Goal: Transaction & Acquisition: Purchase product/service

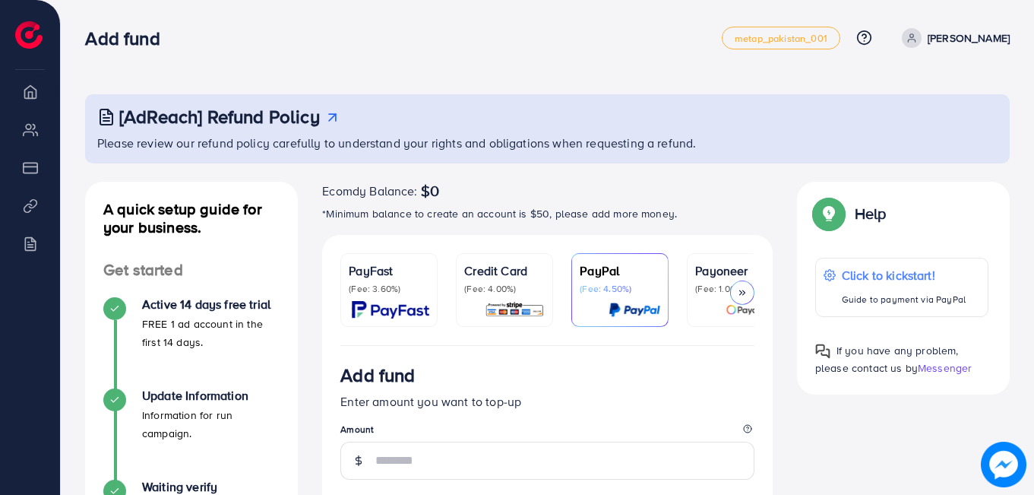
click at [738, 292] on icon at bounding box center [742, 292] width 11 height 11
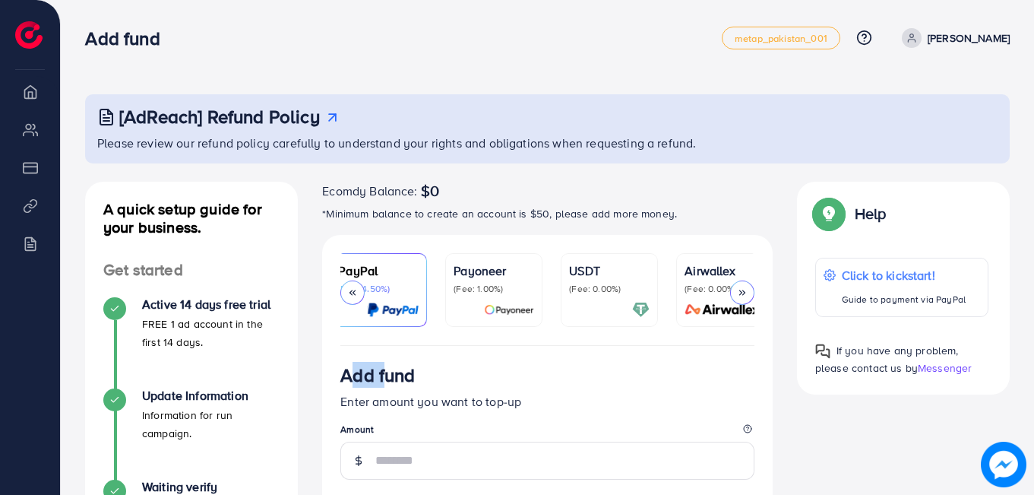
scroll to position [0, 261]
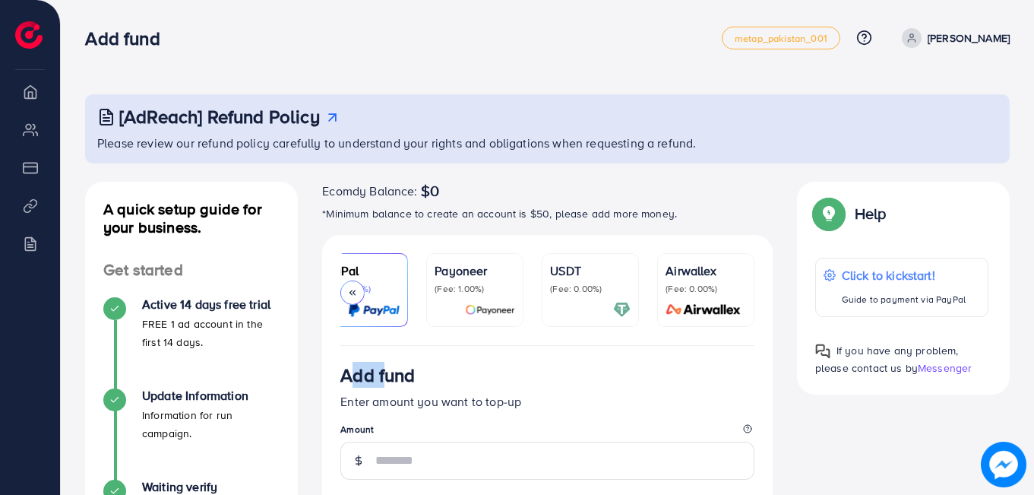
click at [738, 292] on p "(Fee: 0.00%)" at bounding box center [705, 289] width 81 height 12
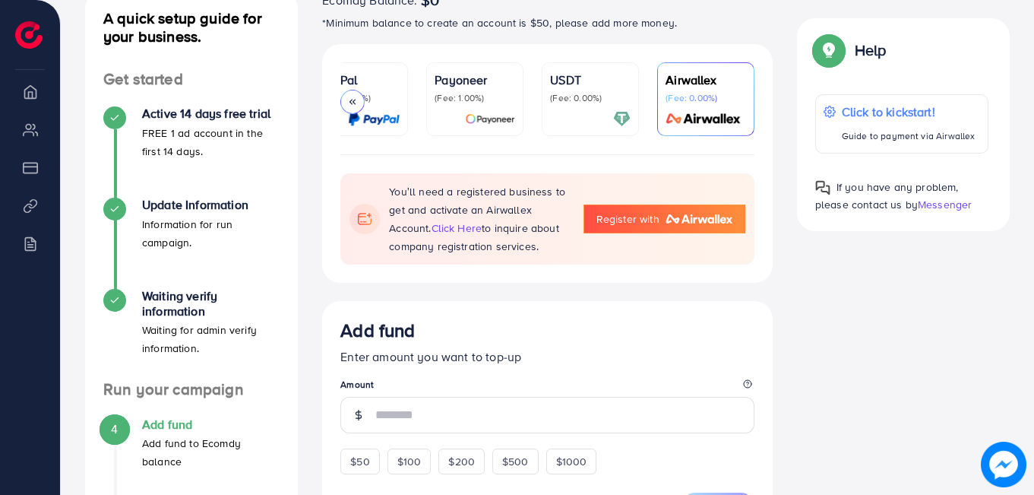
scroll to position [182, 0]
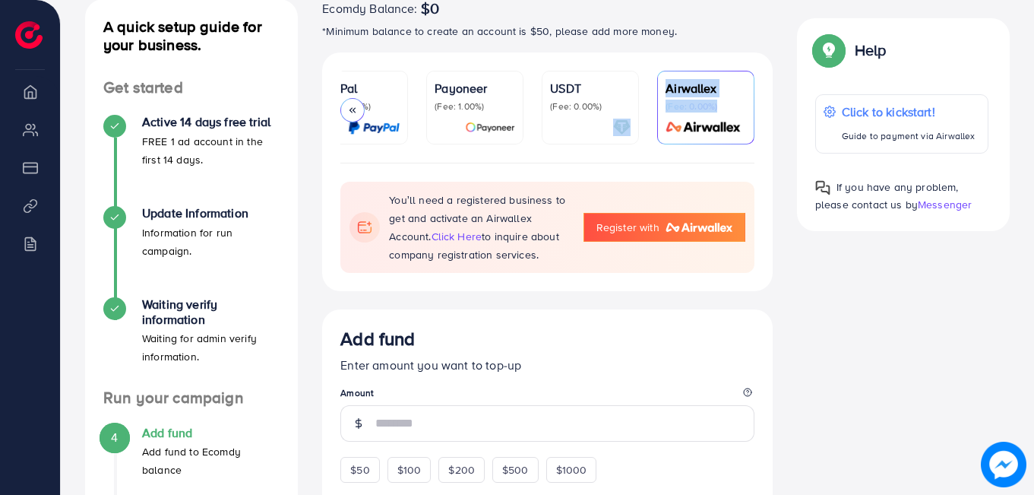
drag, startPoint x: 651, startPoint y: 160, endPoint x: 628, endPoint y: 162, distance: 22.9
click at [628, 162] on ul "PayFast (Fee: 3.60%) Credit Card (Fee: 4.00%) PayPal (Fee: 4.50%) Payoneer (Fee…" at bounding box center [547, 117] width 414 height 93
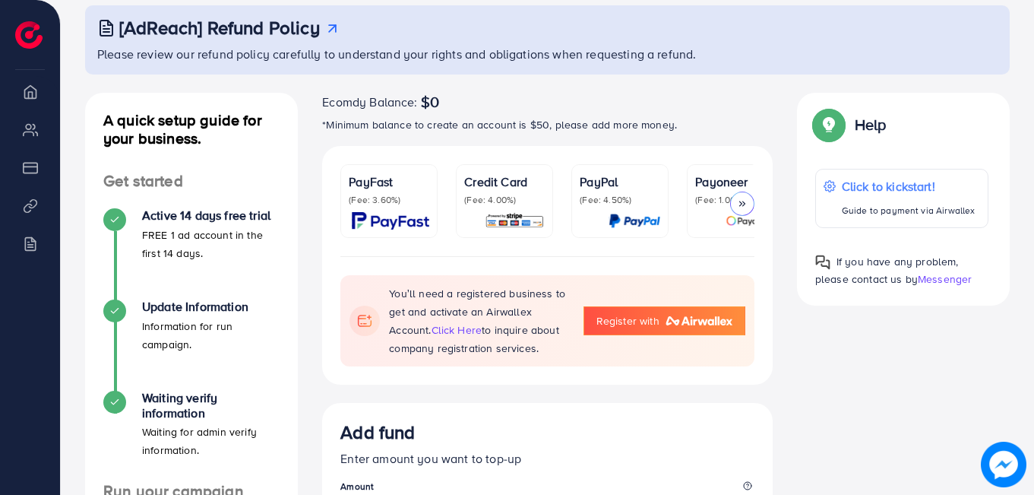
scroll to position [107, 0]
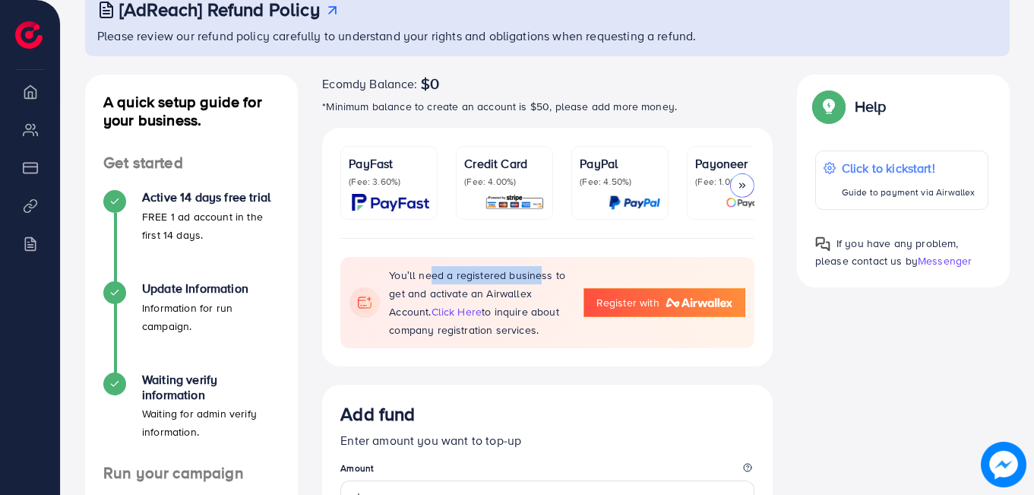
drag, startPoint x: 425, startPoint y: 244, endPoint x: 557, endPoint y: 242, distance: 132.2
click at [557, 242] on div "You’ll need a registered business to get and activate an Airwallex Account. cli…" at bounding box center [547, 303] width 450 height 128
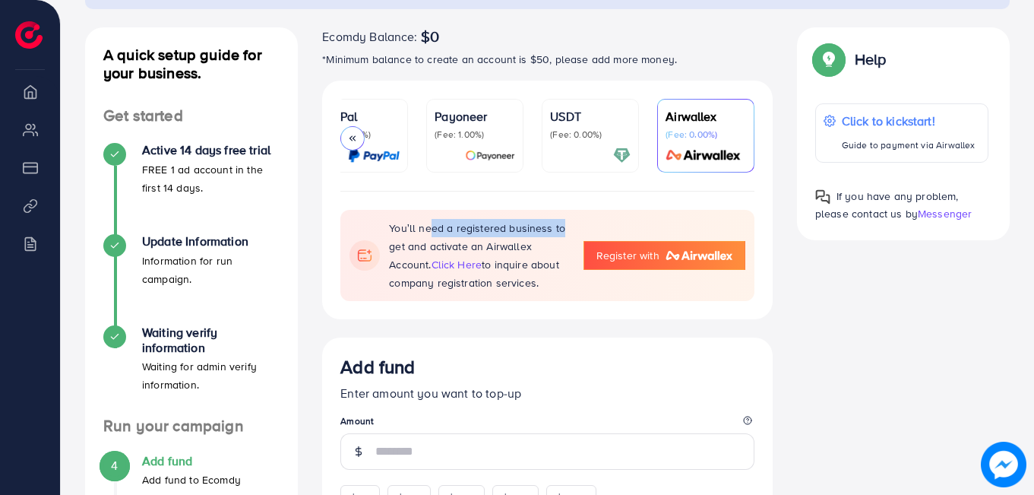
scroll to position [172, 0]
